Goal: Check status: Check status

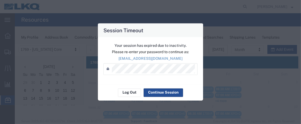
scroll to position [71, 0]
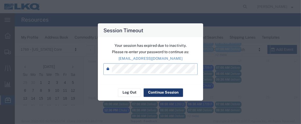
click at [173, 91] on button "Continue Session" at bounding box center [162, 92] width 39 height 8
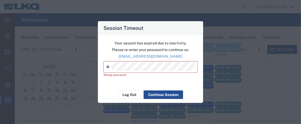
click at [171, 99] on div "Log Out Continue Session" at bounding box center [150, 94] width 105 height 17
click at [171, 96] on button "Continue Session" at bounding box center [162, 94] width 39 height 8
click at [96, 68] on div "Session Timeout Your session has expired due to inactivity. Please re-enter you…" at bounding box center [150, 62] width 301 height 124
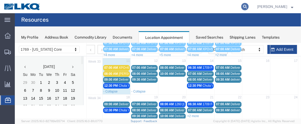
click at [246, 7] on icon at bounding box center [244, 6] width 7 height 7
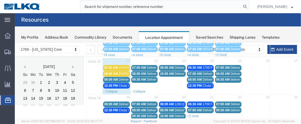
click at [127, 6] on input "search" at bounding box center [160, 6] width 161 height 13
type input "56428973"
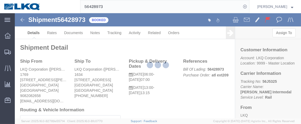
click at [73, 32] on div at bounding box center [158, 65] width 286 height 105
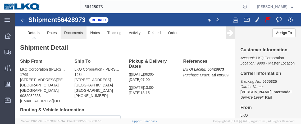
click link "Documents"
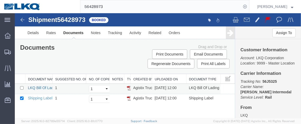
drag, startPoint x: 42, startPoint y: 85, endPoint x: 47, endPoint y: 87, distance: 5.2
click at [42, 85] on link "LKQ Bill Of Lading" at bounding box center [43, 87] width 30 height 4
click at [42, 84] on td "LKQ Bill Of Lading" at bounding box center [38, 88] width 27 height 10
